Goal: Book appointment/travel/reservation

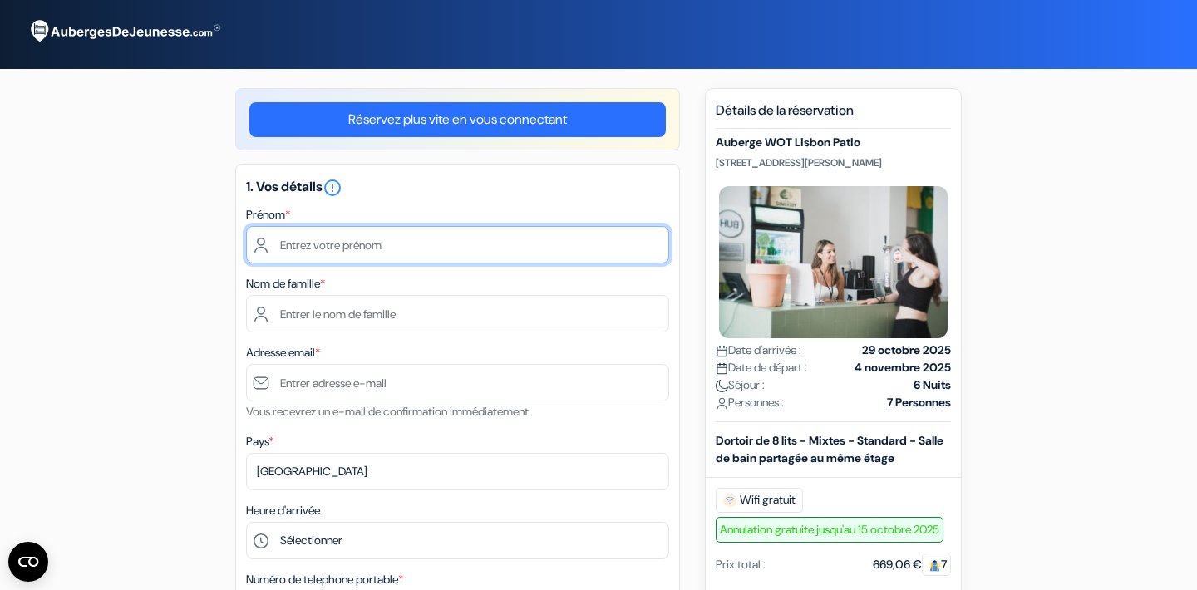
type input "Avénie"
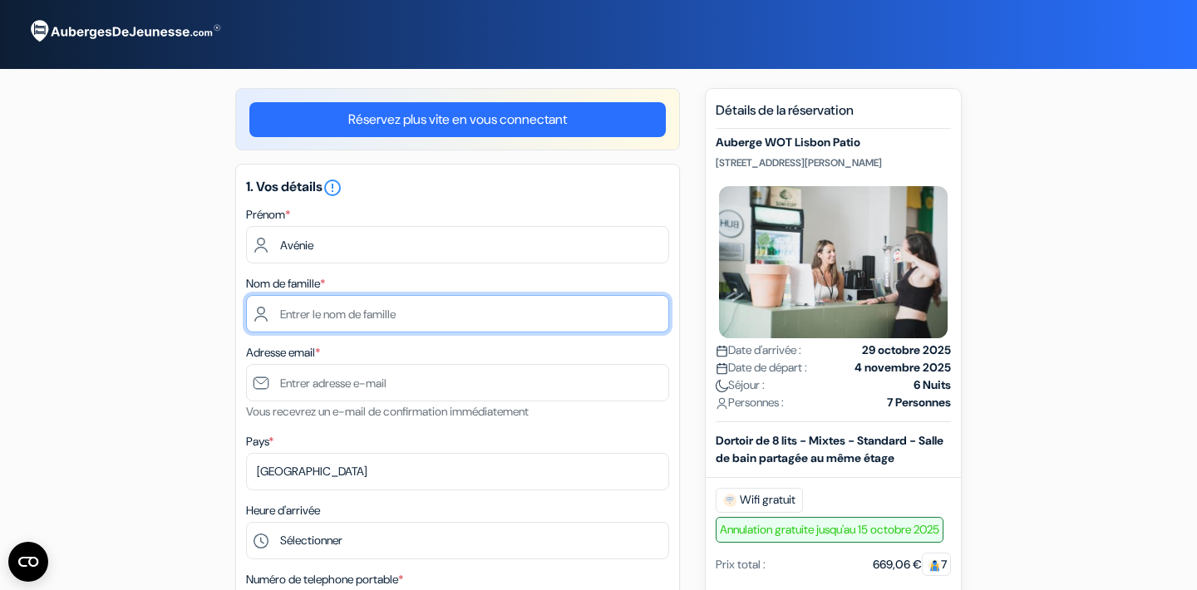
type input "Forges"
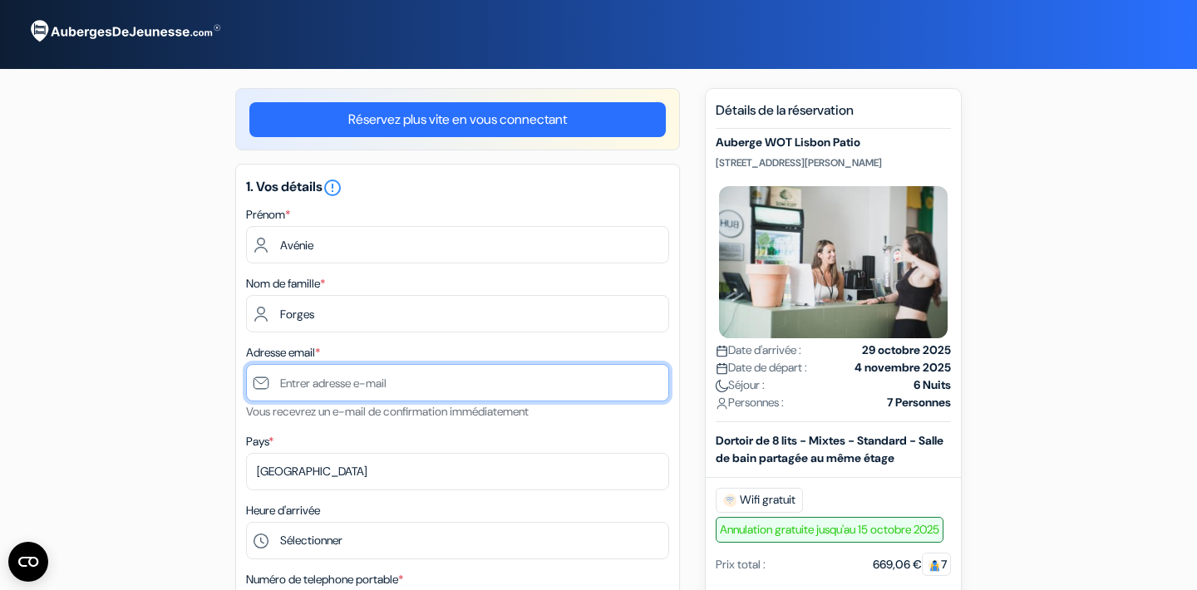
type input "[EMAIL_ADDRESS][DOMAIN_NAME]"
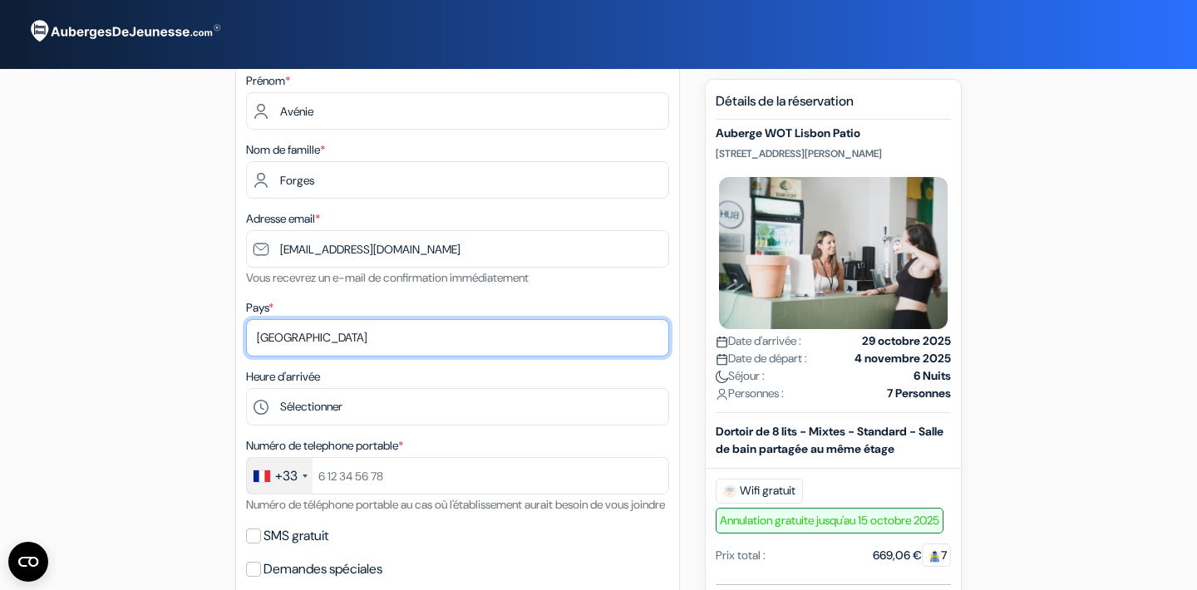
scroll to position [153, 0]
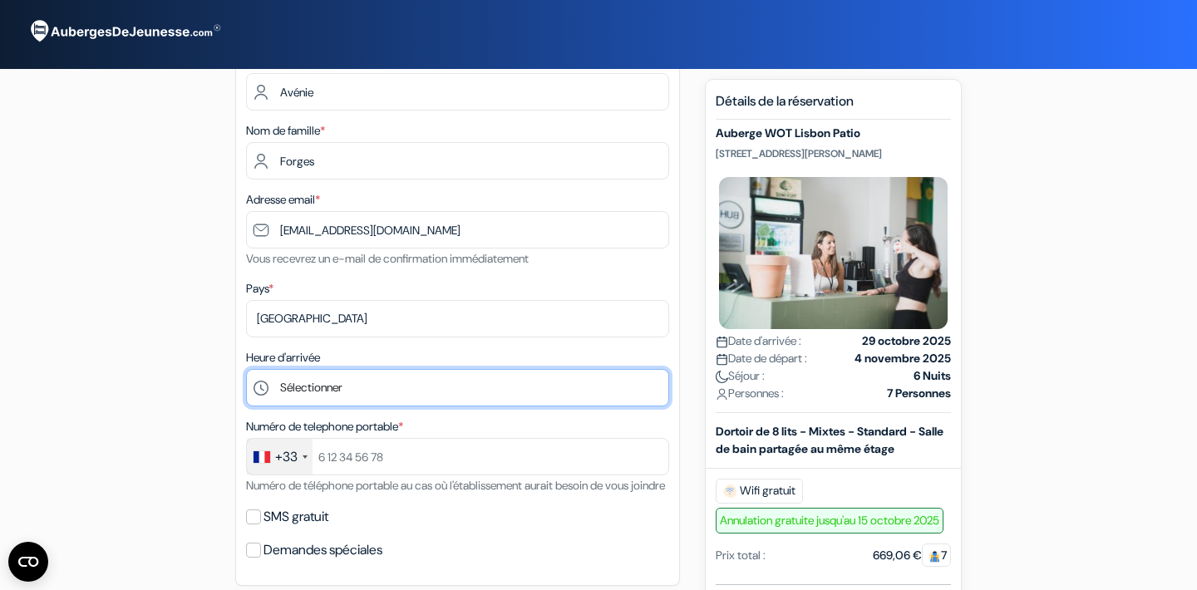
select select "18"
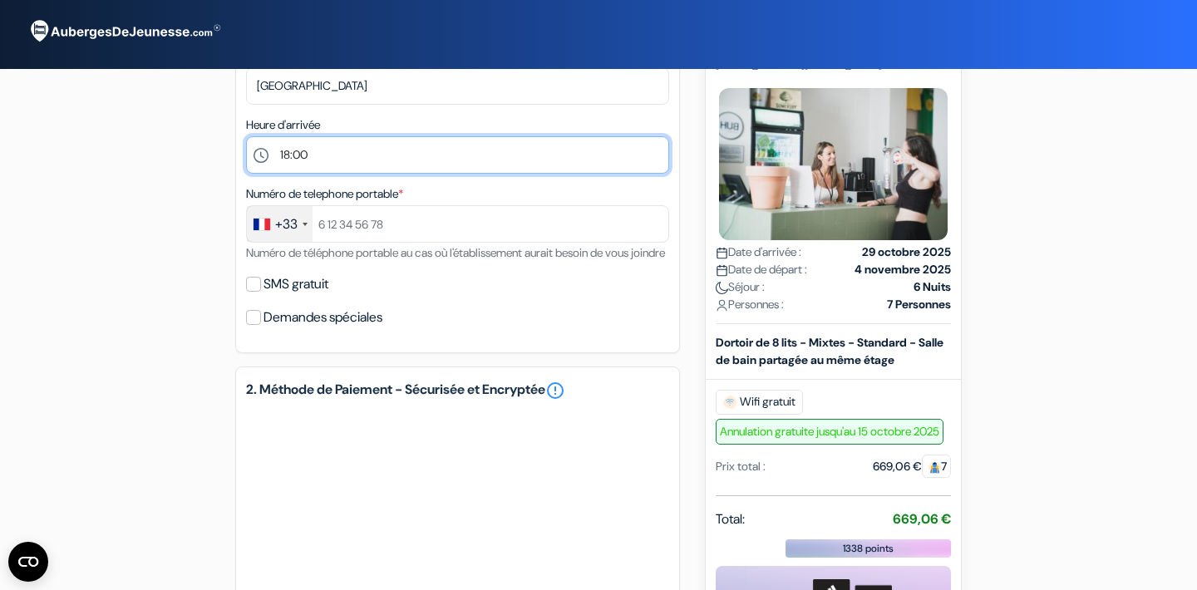
scroll to position [387, 0]
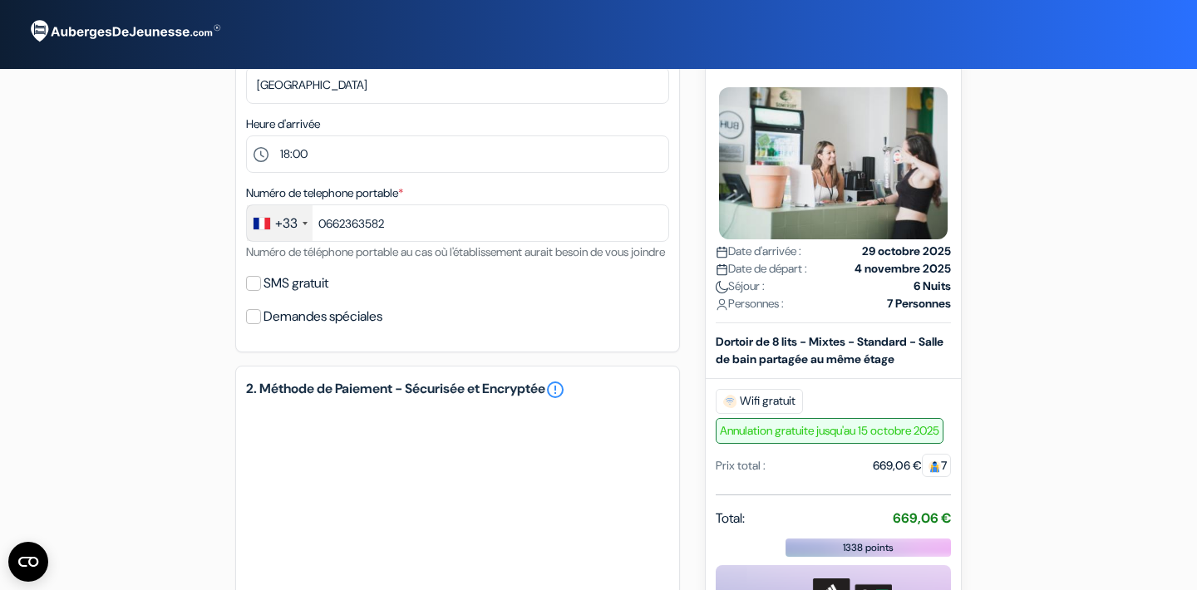
click at [334, 229] on input "0662363582" at bounding box center [457, 223] width 423 height 37
click at [328, 226] on input "0662363582" at bounding box center [457, 223] width 423 height 37
type input "662363582"
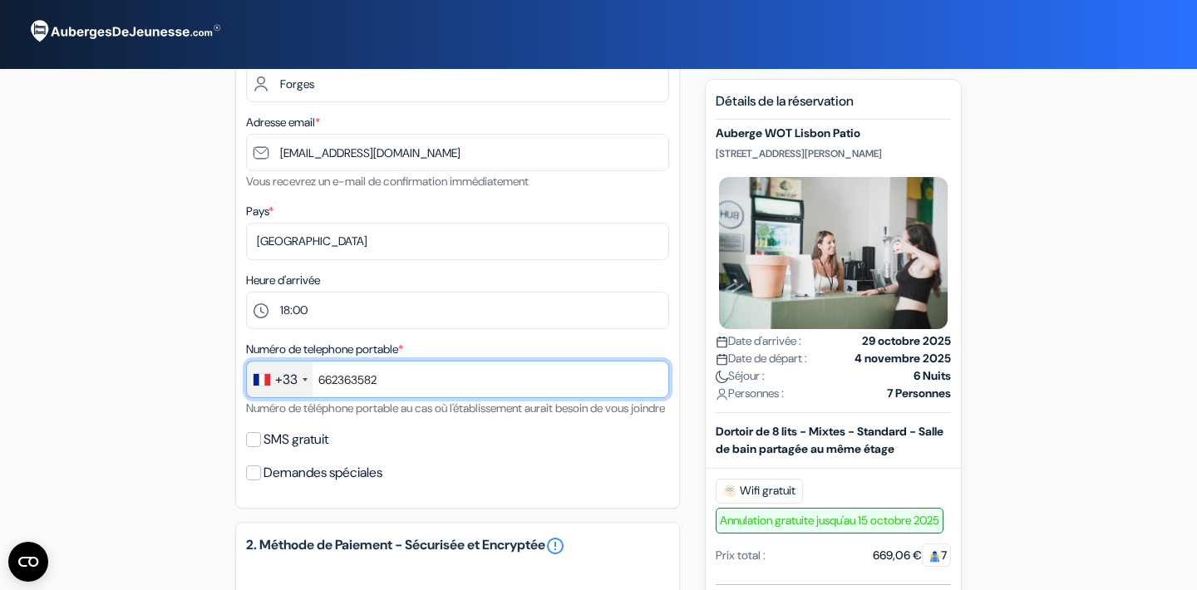
scroll to position [232, 0]
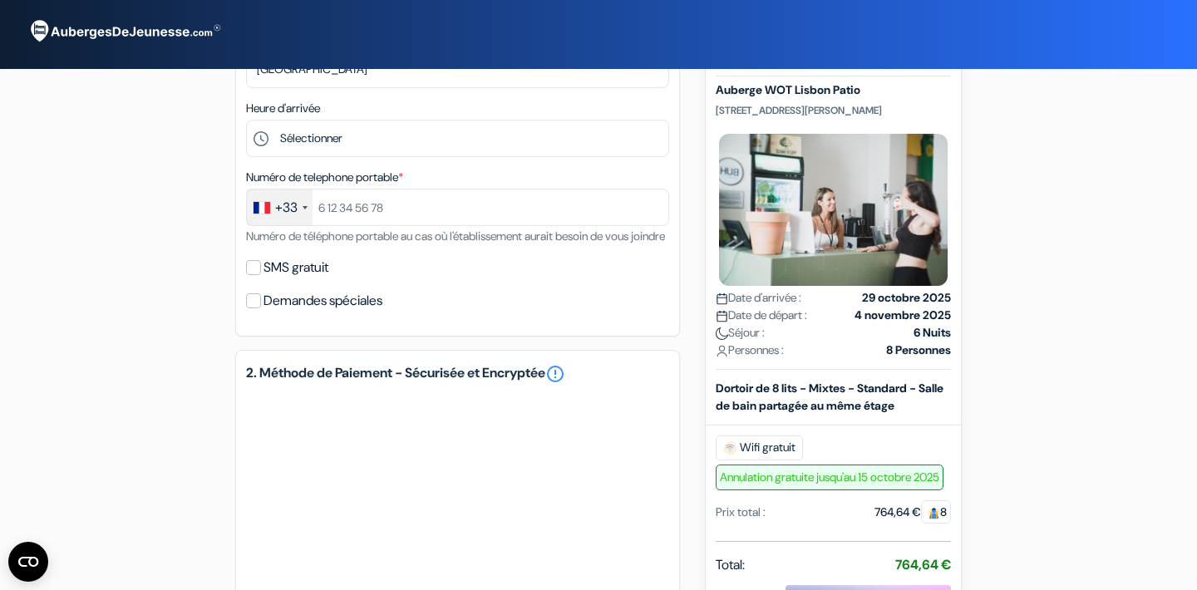
scroll to position [63, 0]
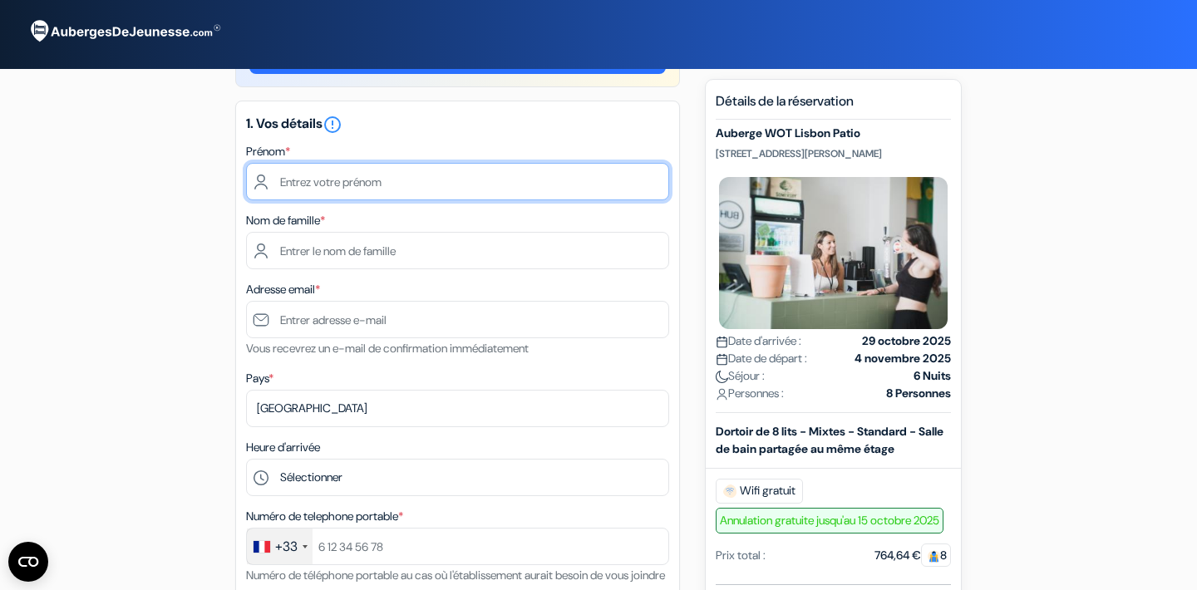
type input "Avénie"
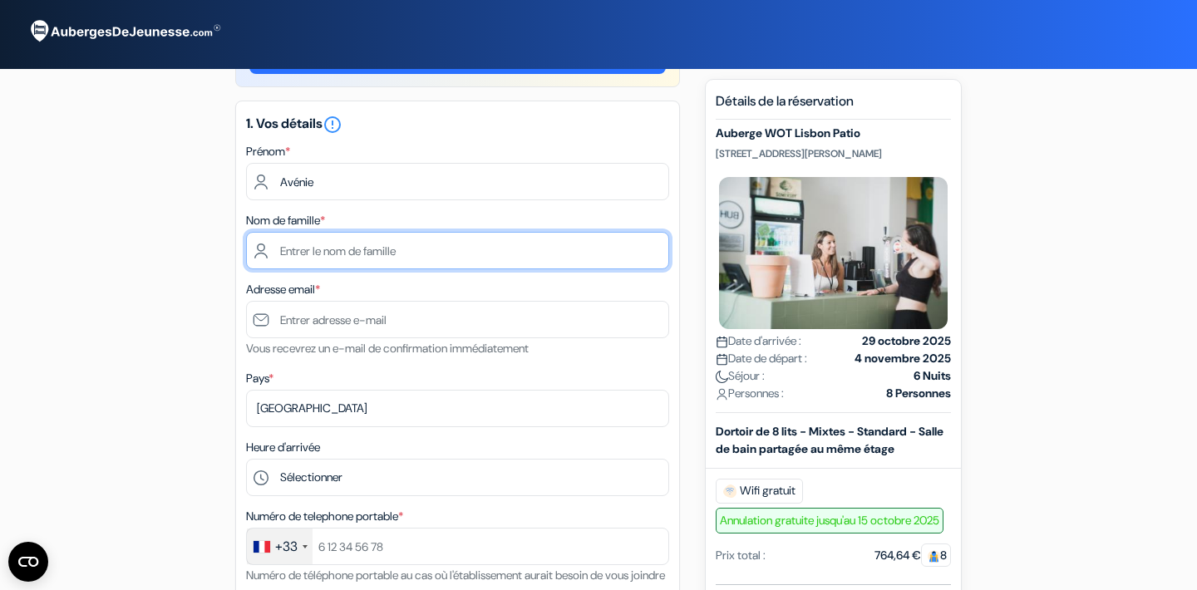
type input "Forges"
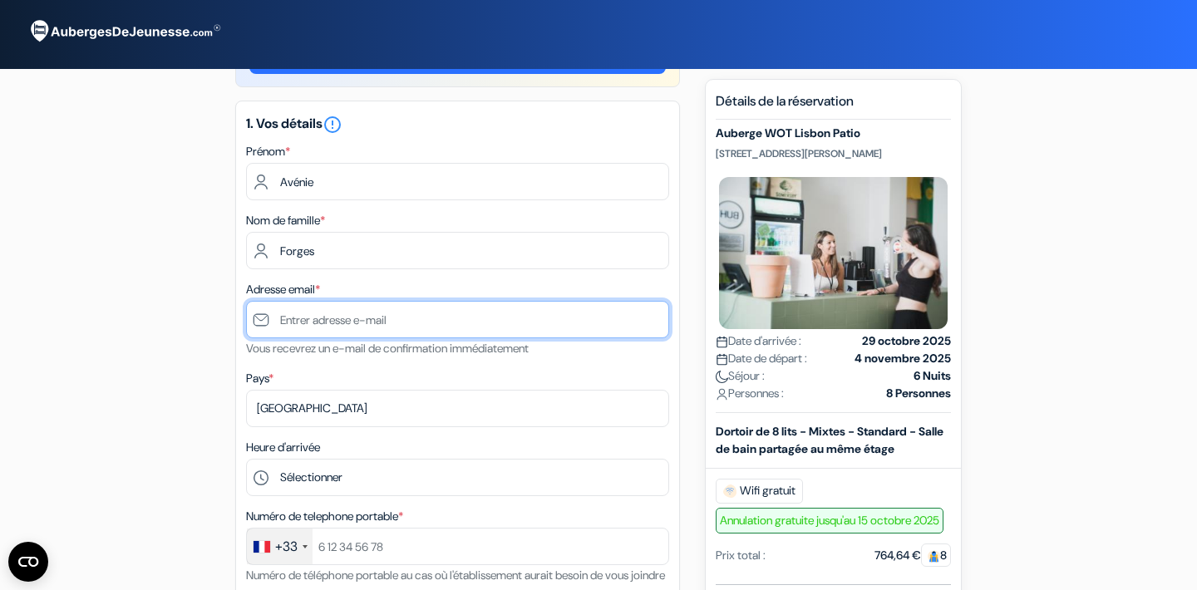
type input "[EMAIL_ADDRESS][DOMAIN_NAME]"
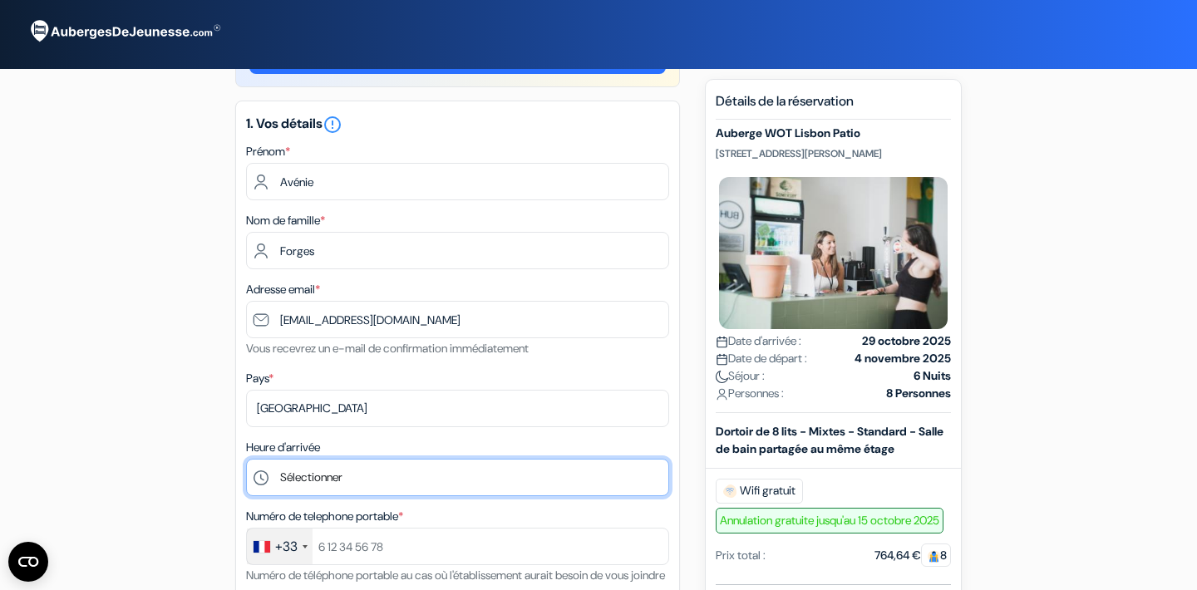
click at [308, 482] on select "Sélectionner 1:00 2:00 3:00 4:00 5:00 6:00 7:00 8:00 9:00 10:00 11:00 12:00 13:…" at bounding box center [457, 477] width 423 height 37
select select "19"
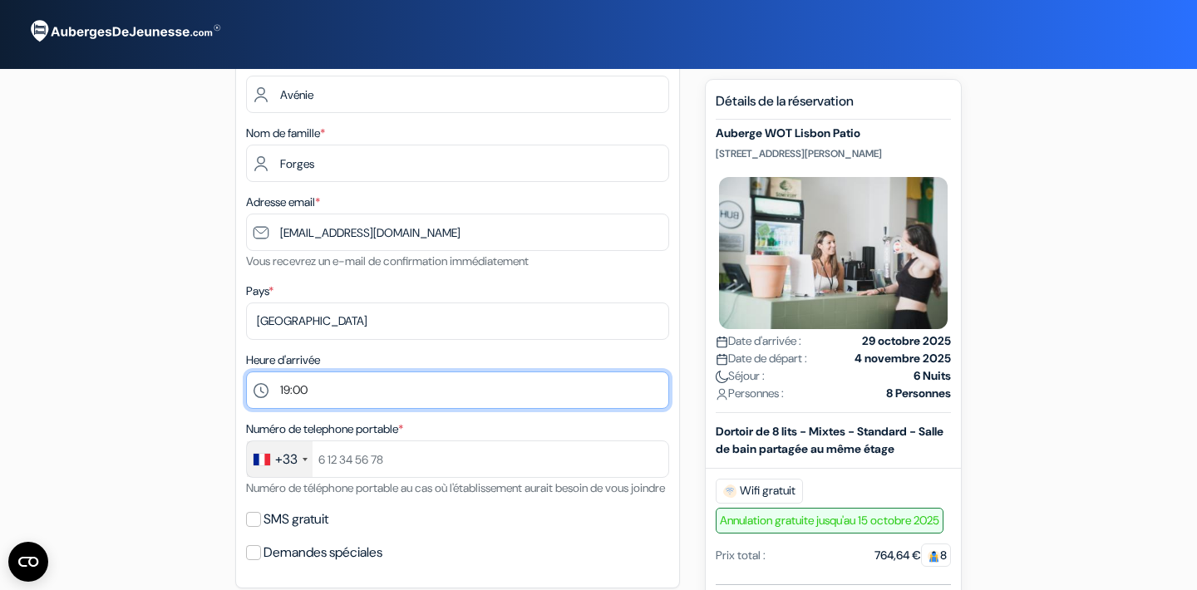
scroll to position [157, 0]
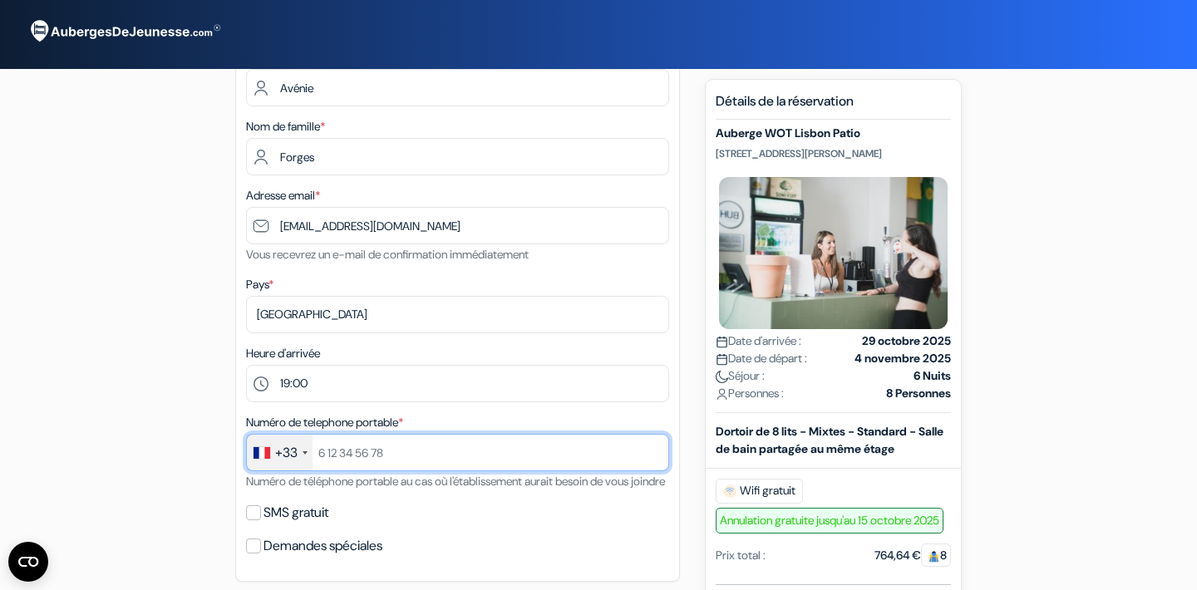
type input "0662363582"
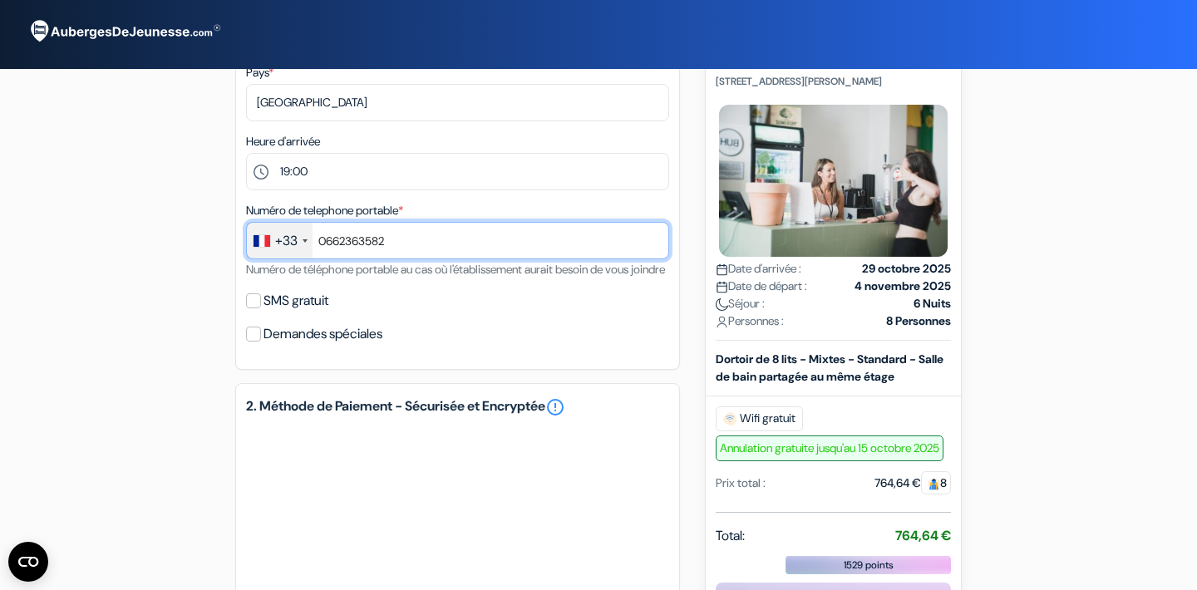
scroll to position [426, 0]
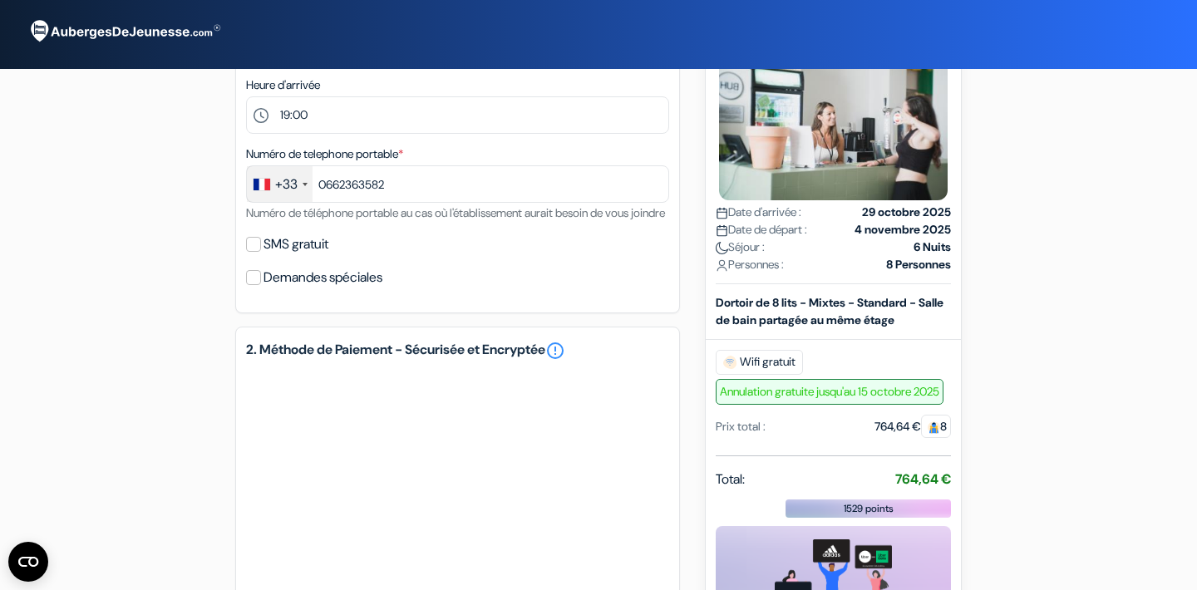
click at [258, 252] on input "SMS gratuit" at bounding box center [253, 244] width 15 height 15
checkbox input "true"
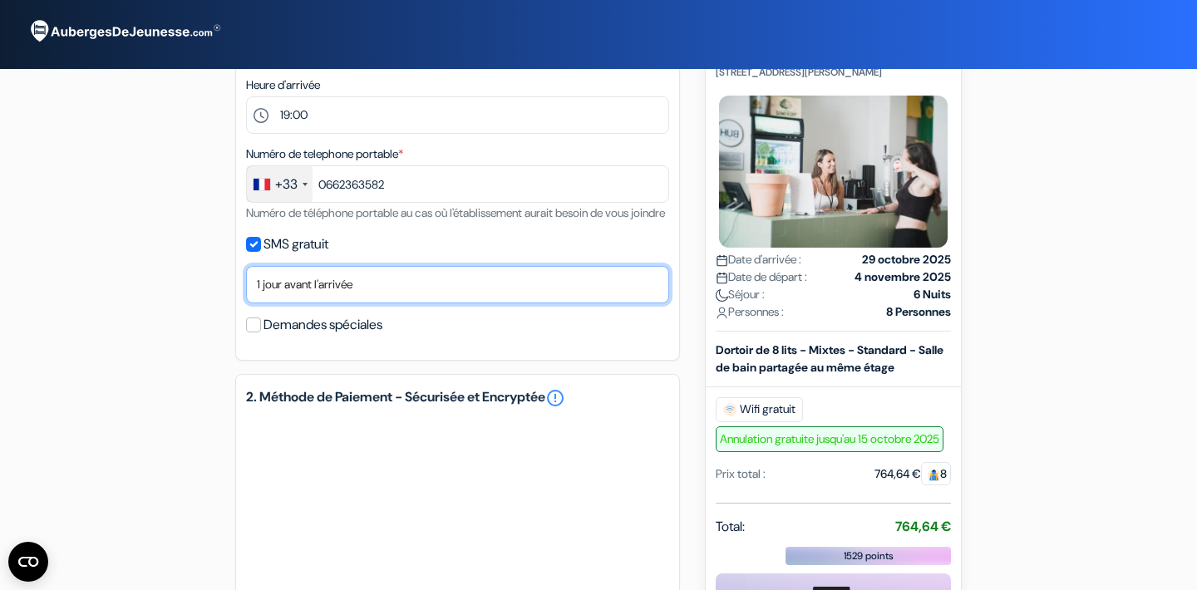
select select "now"
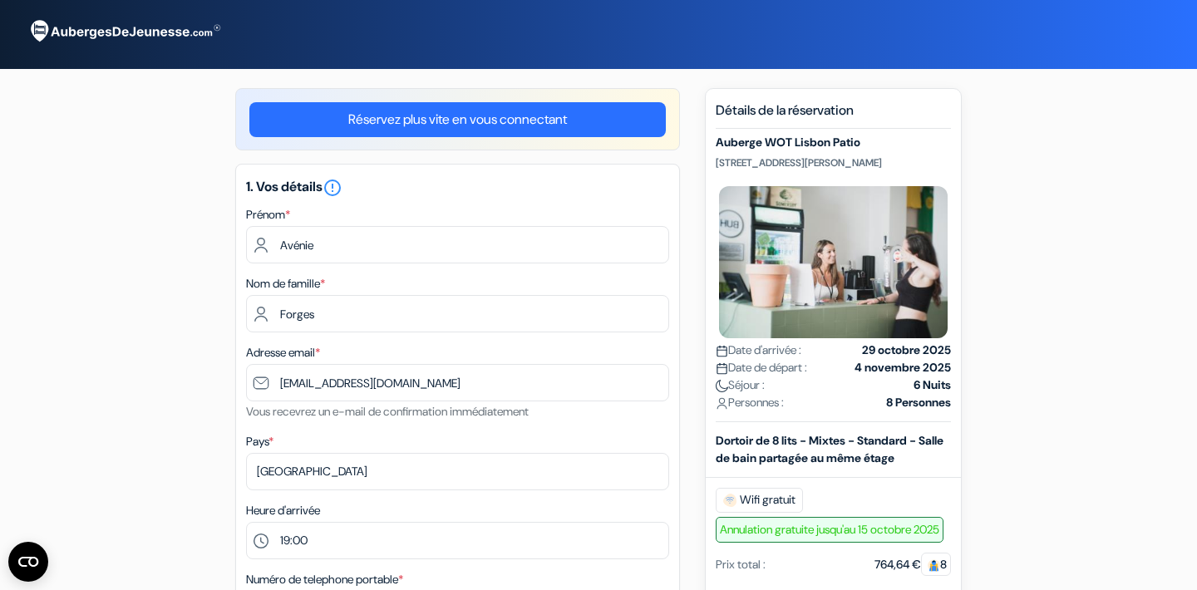
scroll to position [0, 0]
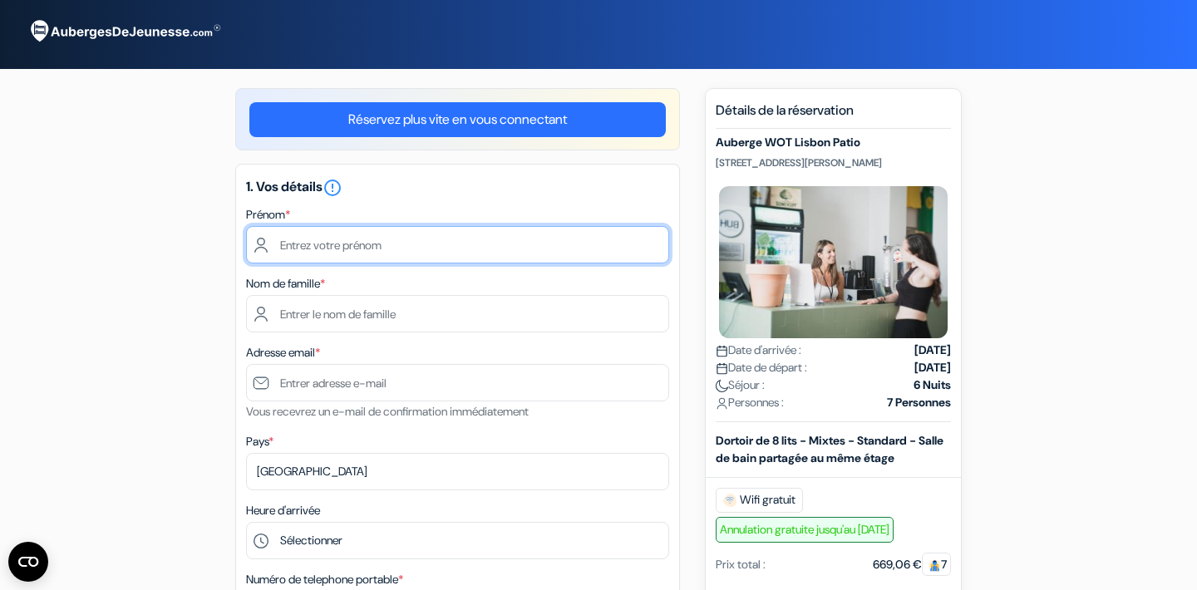
type input "Avénie"
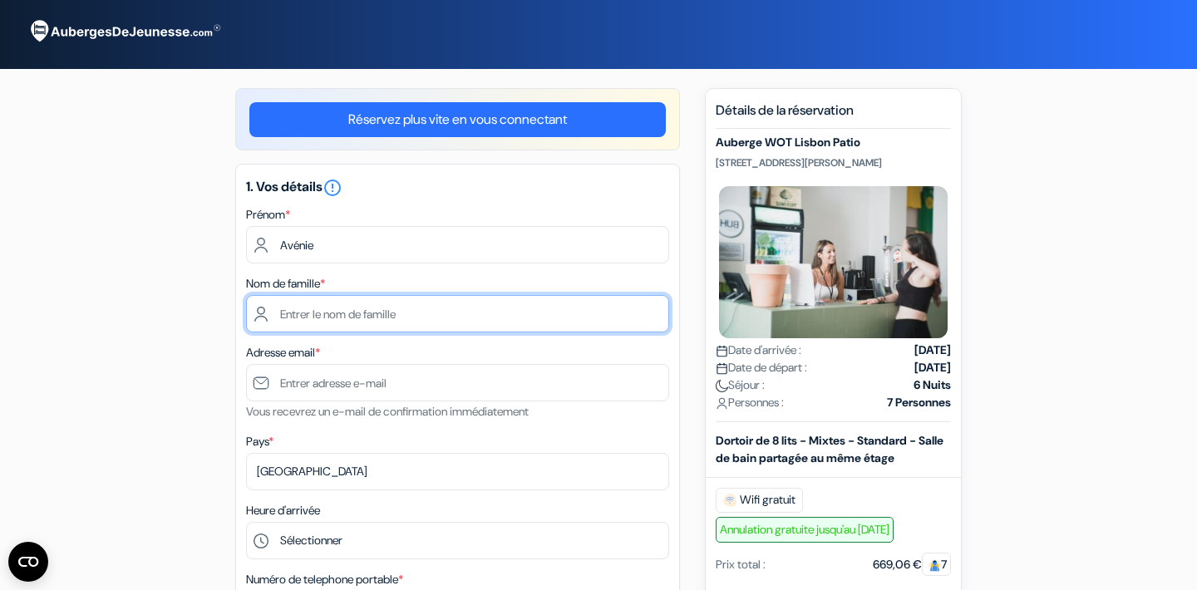
click at [450, 313] on input "text" at bounding box center [457, 313] width 423 height 37
type input "Forges"
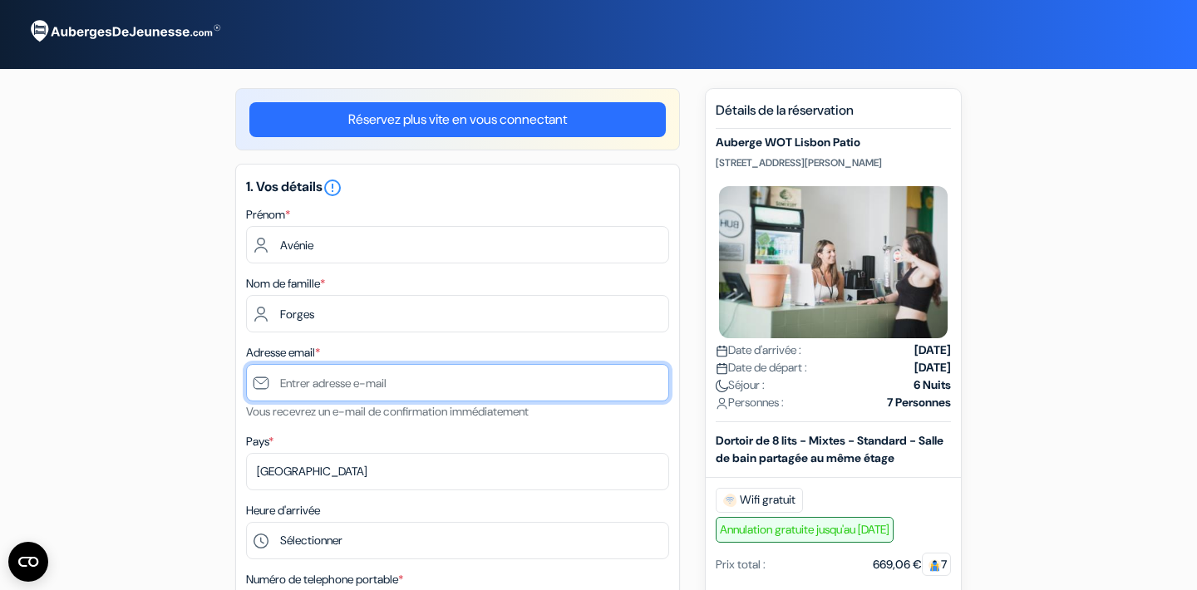
type input "[EMAIL_ADDRESS][DOMAIN_NAME]"
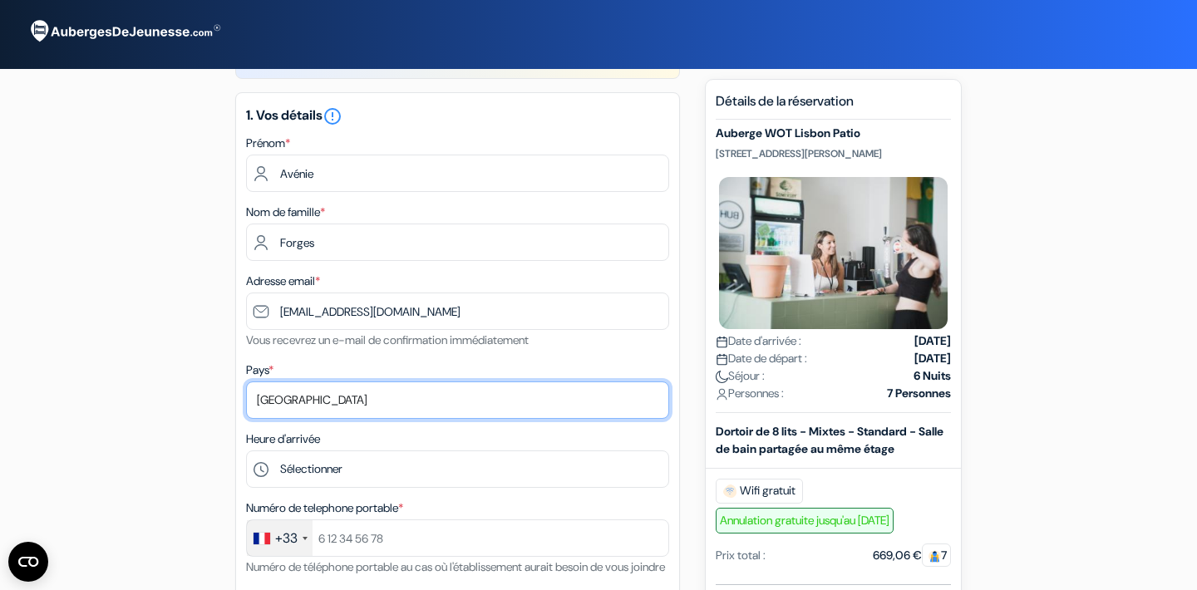
scroll to position [80, 0]
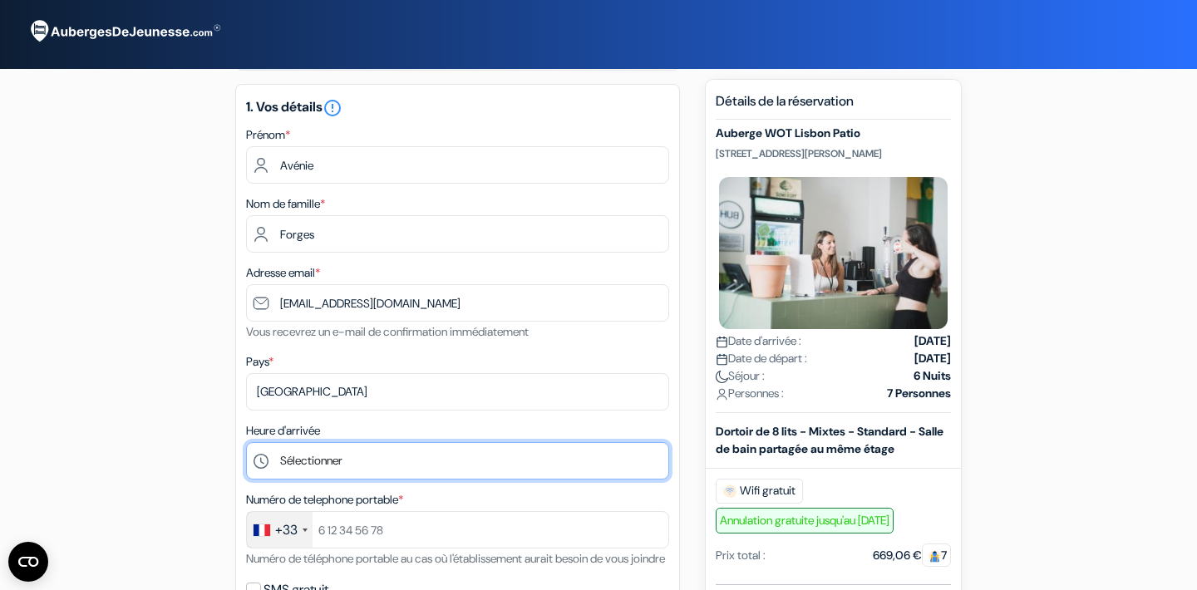
select select "19"
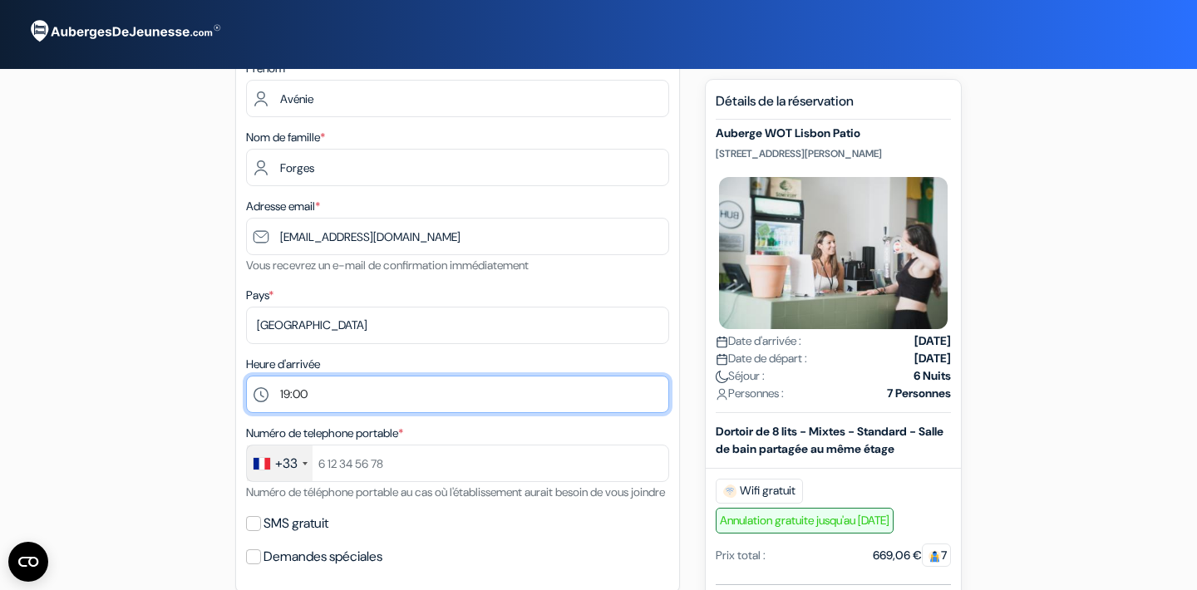
scroll to position [150, 0]
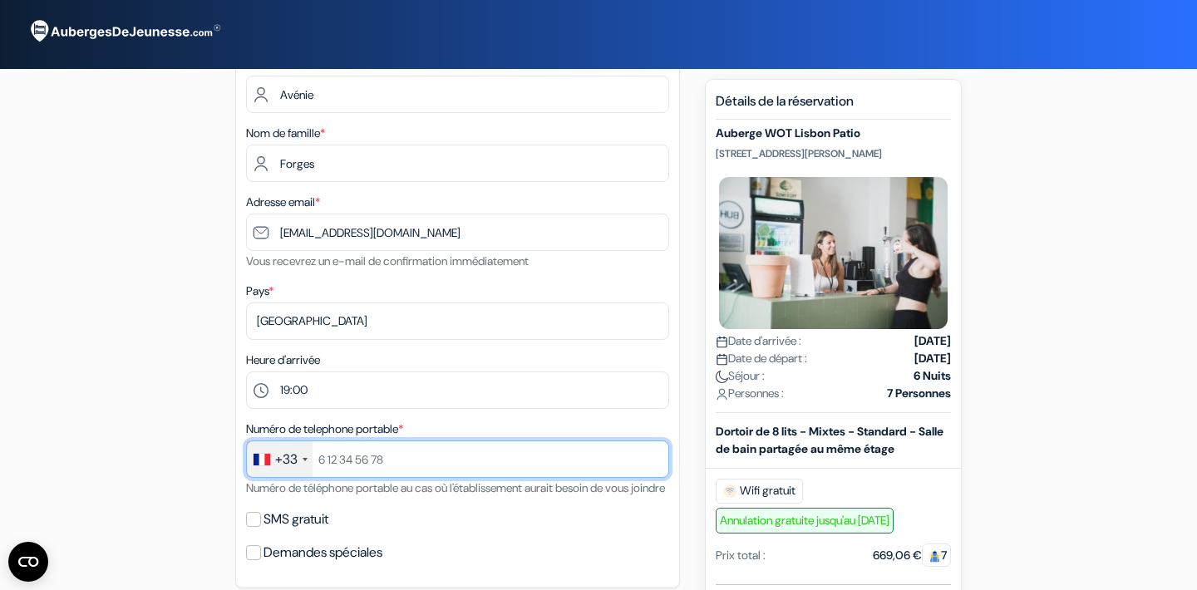
type input "0662363582"
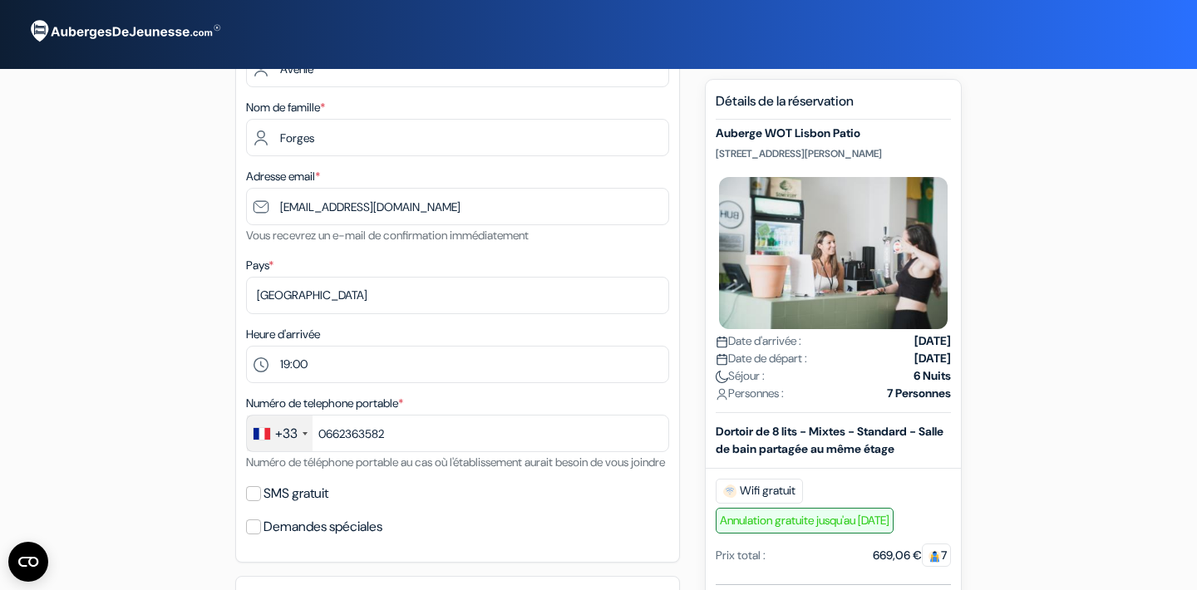
scroll to position [212, 0]
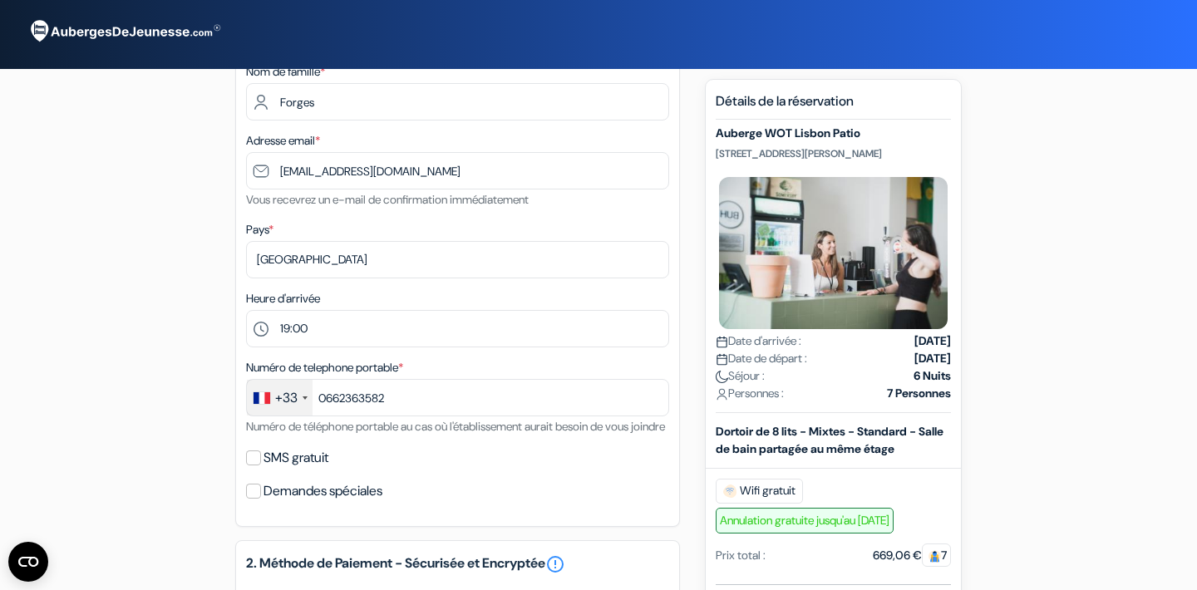
click at [275, 470] on label "SMS gratuit" at bounding box center [296, 458] width 65 height 23
click at [261, 466] on input "SMS gratuit" at bounding box center [253, 458] width 15 height 15
checkbox input "true"
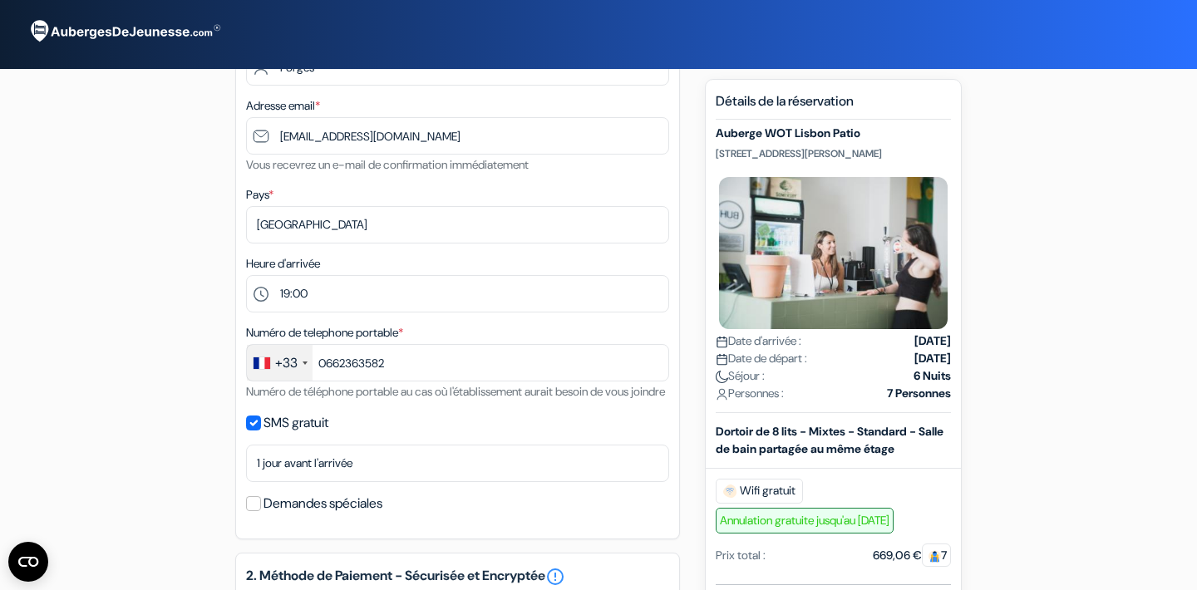
scroll to position [255, 0]
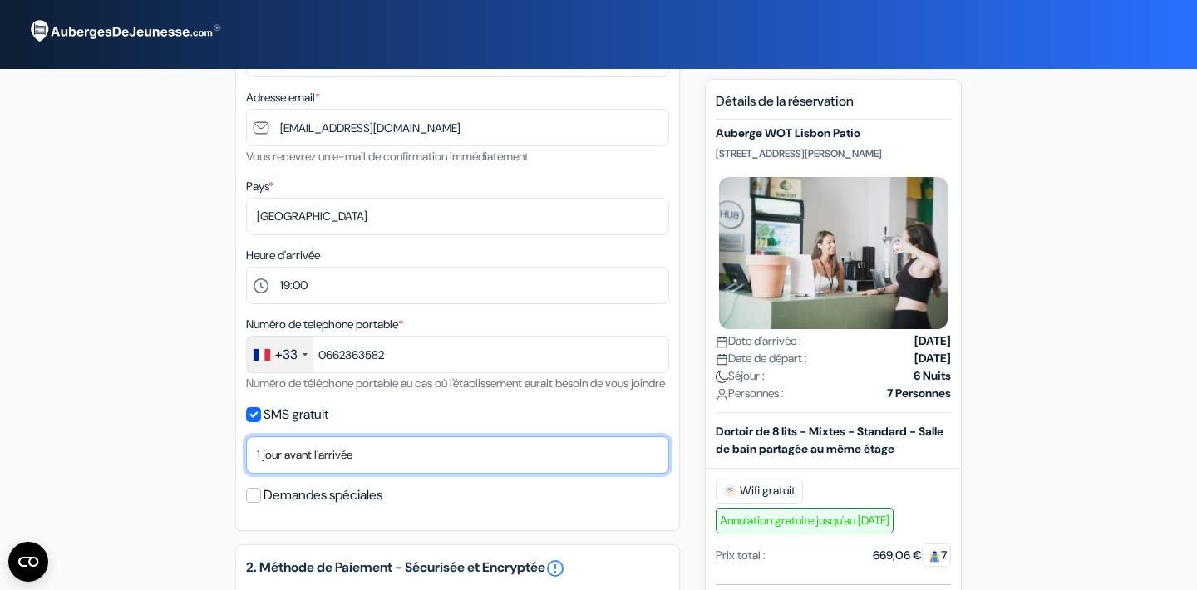
select select "now"
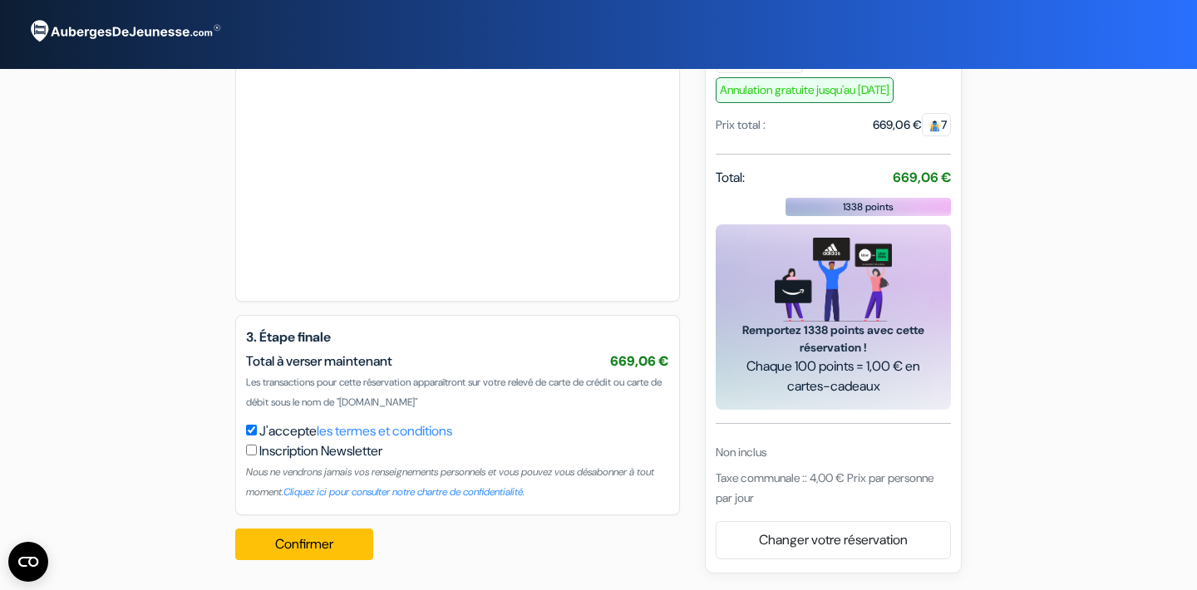
scroll to position [795, 0]
click at [369, 287] on div at bounding box center [457, 177] width 423 height 222
click at [333, 538] on button "Confirmer Loading..." at bounding box center [304, 545] width 138 height 32
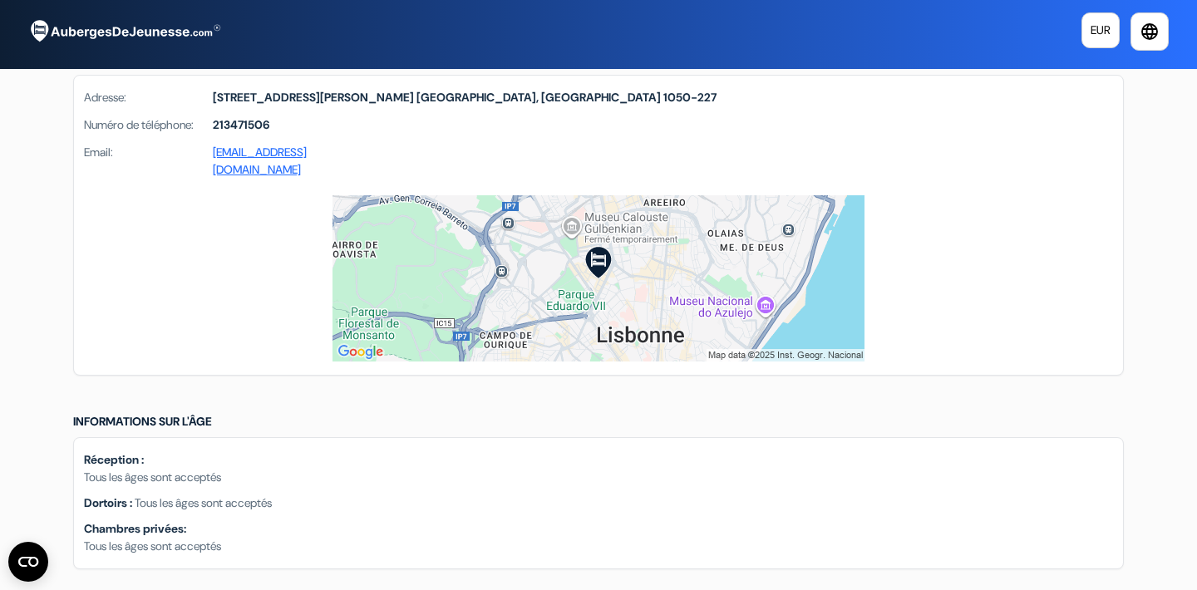
scroll to position [989, 0]
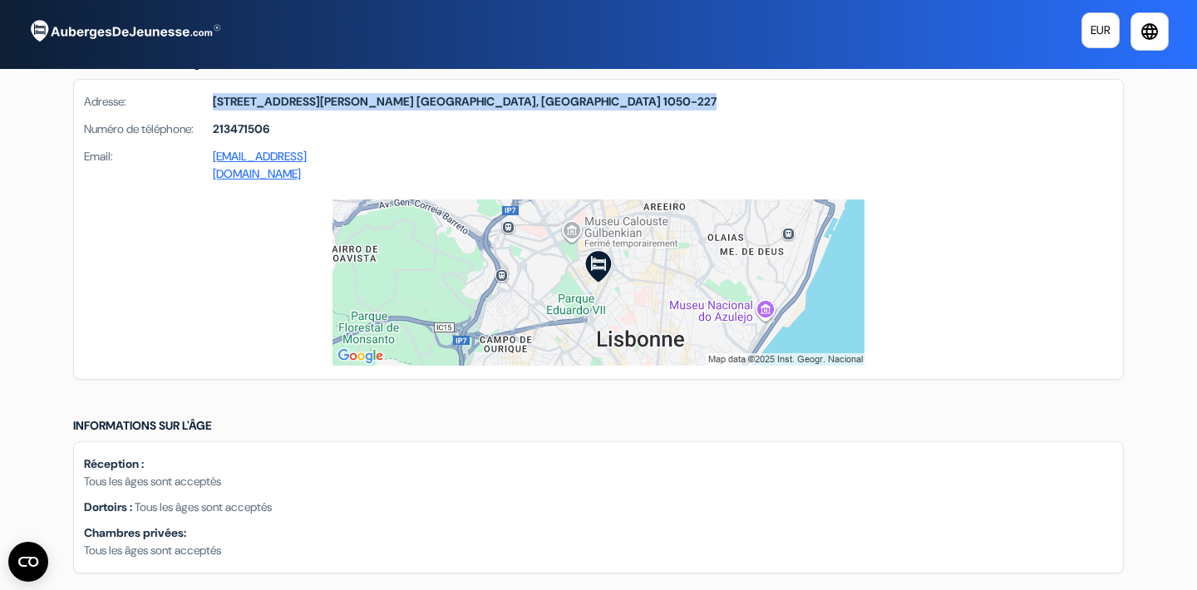
drag, startPoint x: 530, startPoint y: 149, endPoint x: 208, endPoint y: 146, distance: 321.8
click at [208, 146] on div "Adresse: Rua Tomás Ribeiro, 8 Lisbonne, Portugal 1050-227 Numéro de téléphone: …" at bounding box center [598, 140] width 1049 height 120
copy div "Rua Tomás Ribeiro, 8 Lisbonne, Portugal 1050-227"
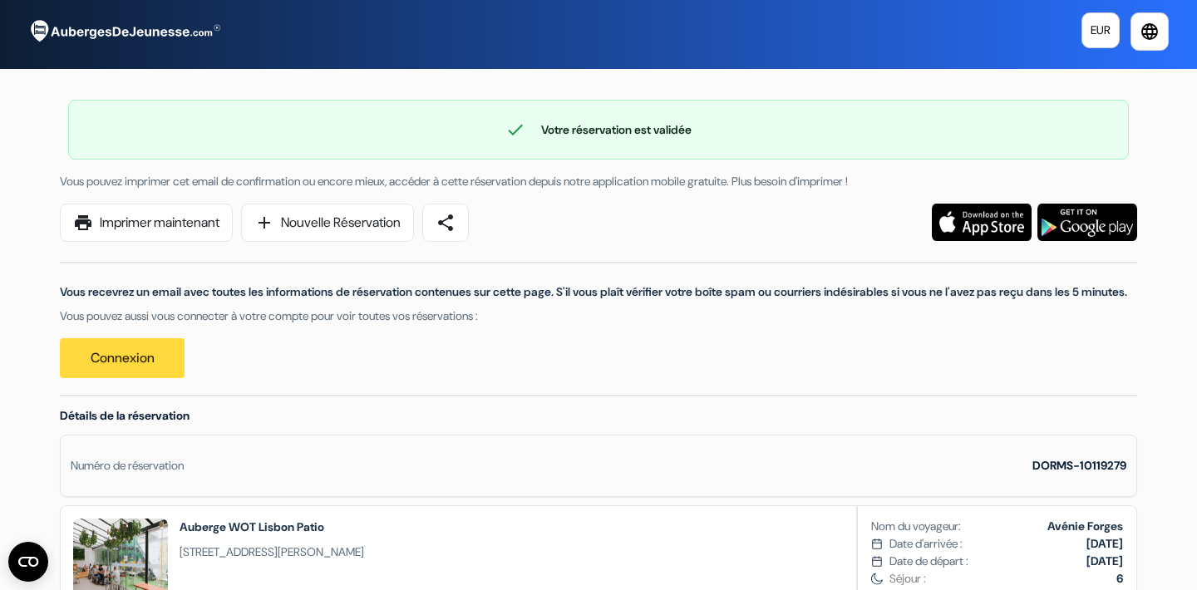
scroll to position [0, 0]
click at [154, 226] on link "print Imprimer maintenant" at bounding box center [146, 223] width 173 height 38
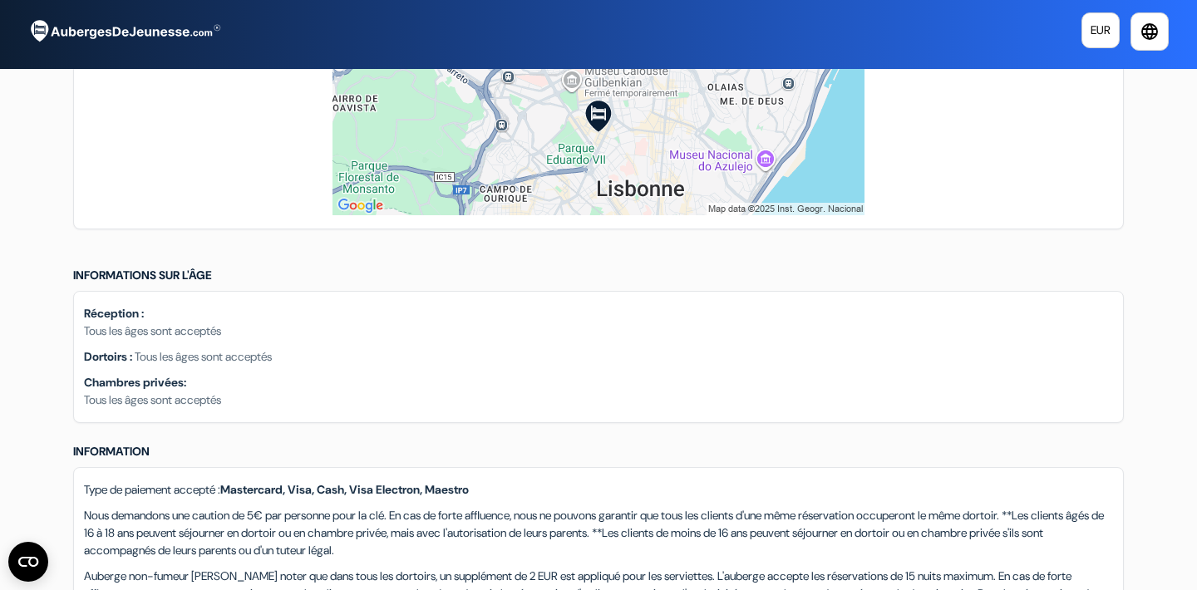
scroll to position [1138, 0]
